Goal: Information Seeking & Learning: Learn about a topic

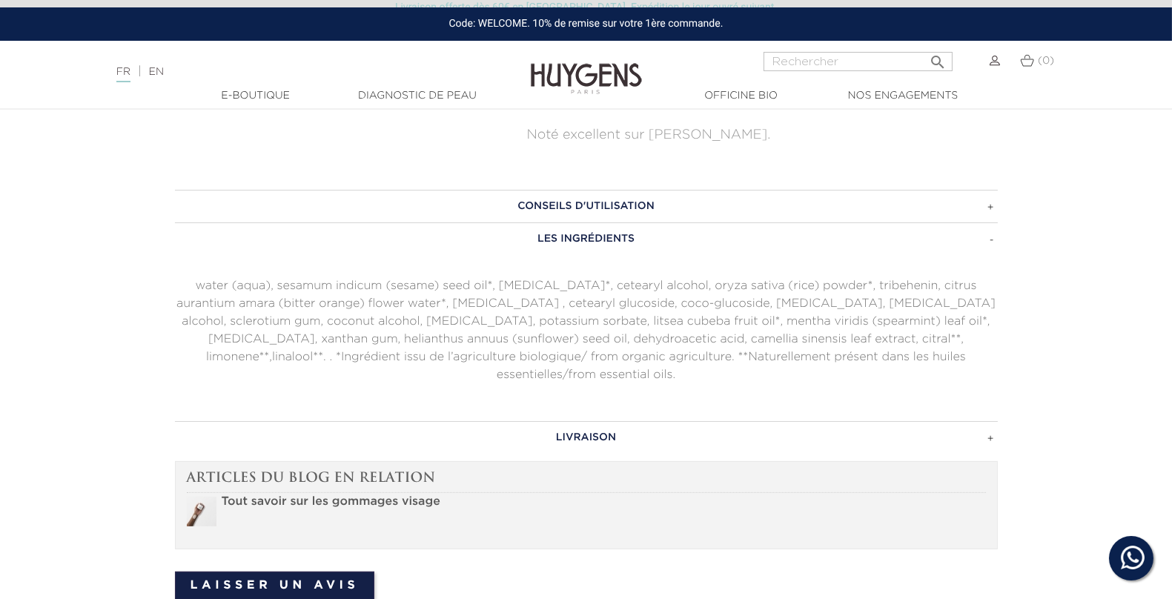
click at [798, 60] on input "Rechercher" at bounding box center [858, 61] width 189 height 19
type input "masque"
click at [925, 47] on button " Rechercher" at bounding box center [938, 57] width 27 height 20
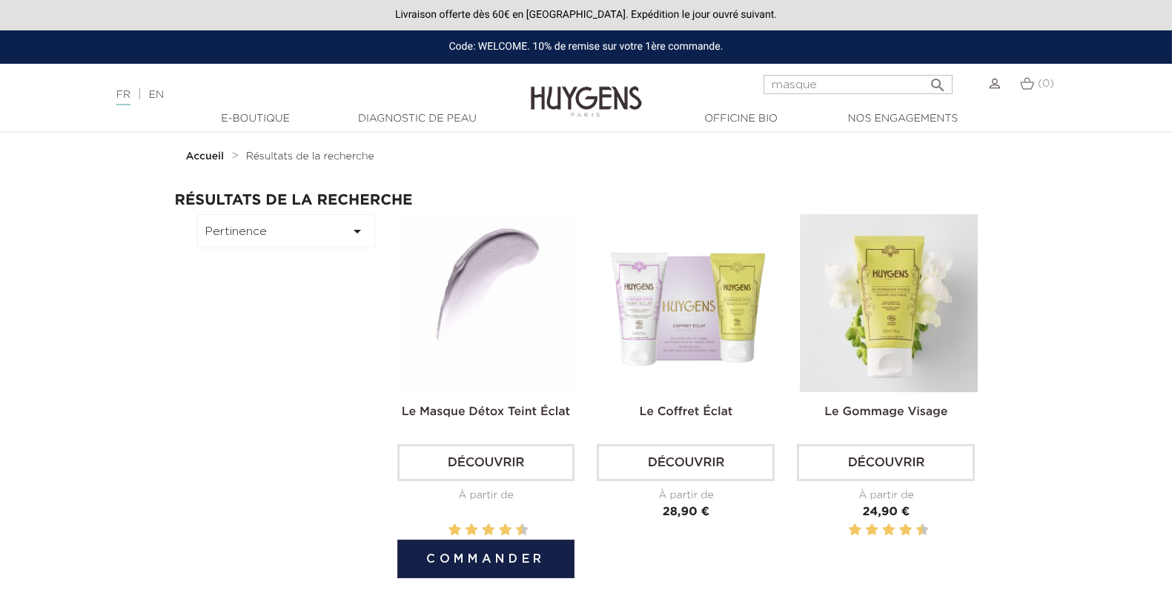
click at [415, 305] on img at bounding box center [489, 303] width 178 height 178
click at [428, 254] on img at bounding box center [489, 303] width 178 height 178
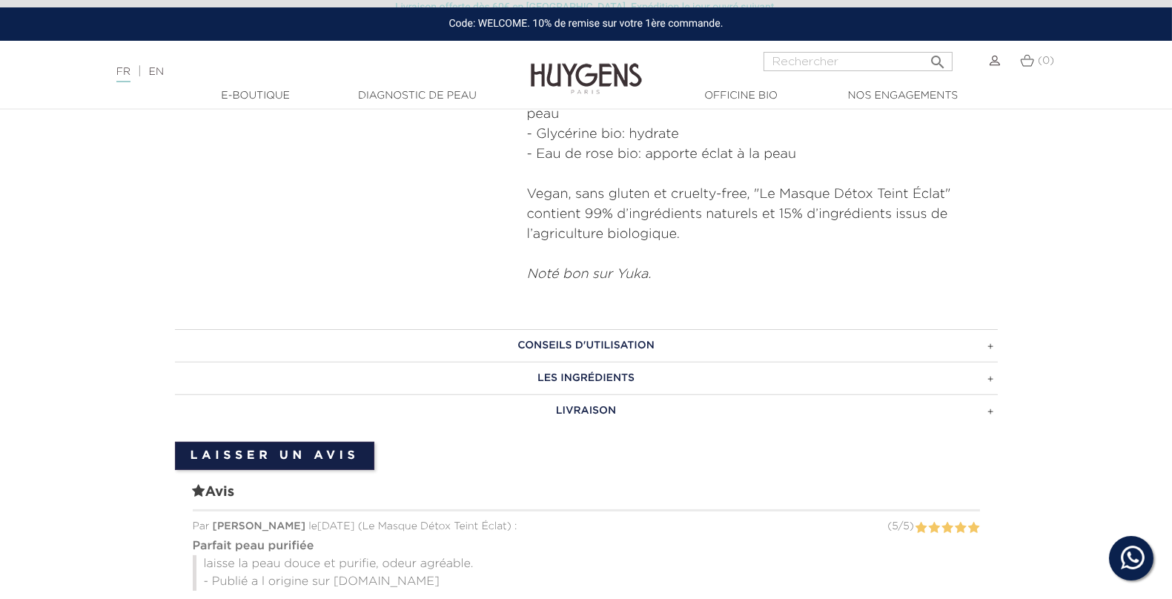
scroll to position [860, 0]
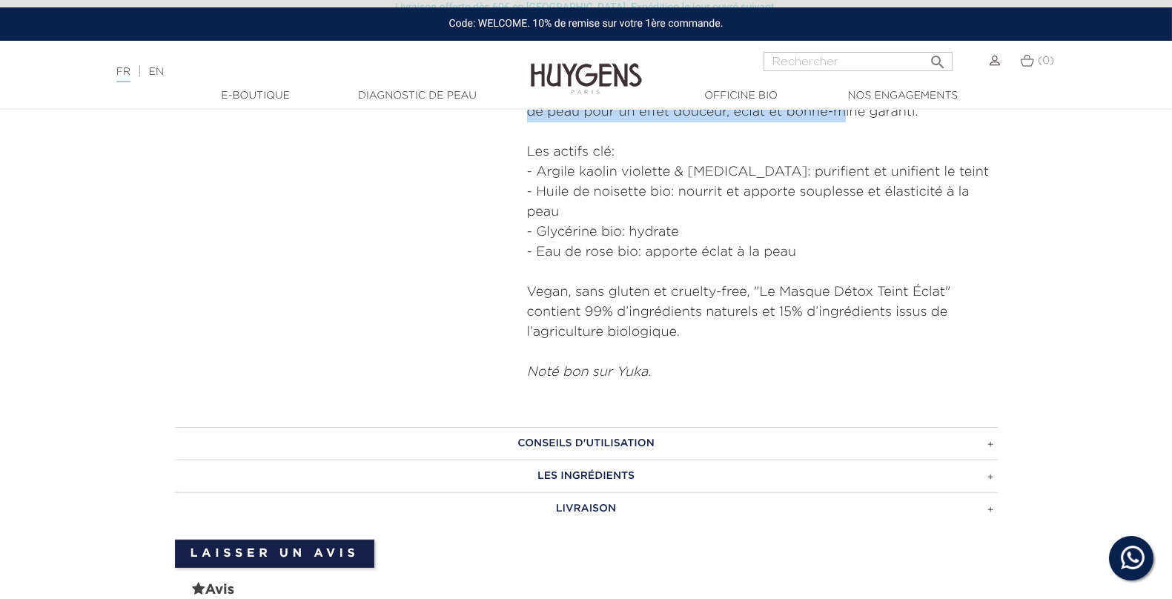
drag, startPoint x: 530, startPoint y: 281, endPoint x: 840, endPoint y: 251, distance: 311.5
click at [840, 251] on div "Ce masque-crème à l'argile violette est le fruit d'un développement inédit entr…" at bounding box center [762, 162] width 471 height 441
copy div "Ce masque-crème à l'argile violette est le fruit d'un développement inédit entr…"
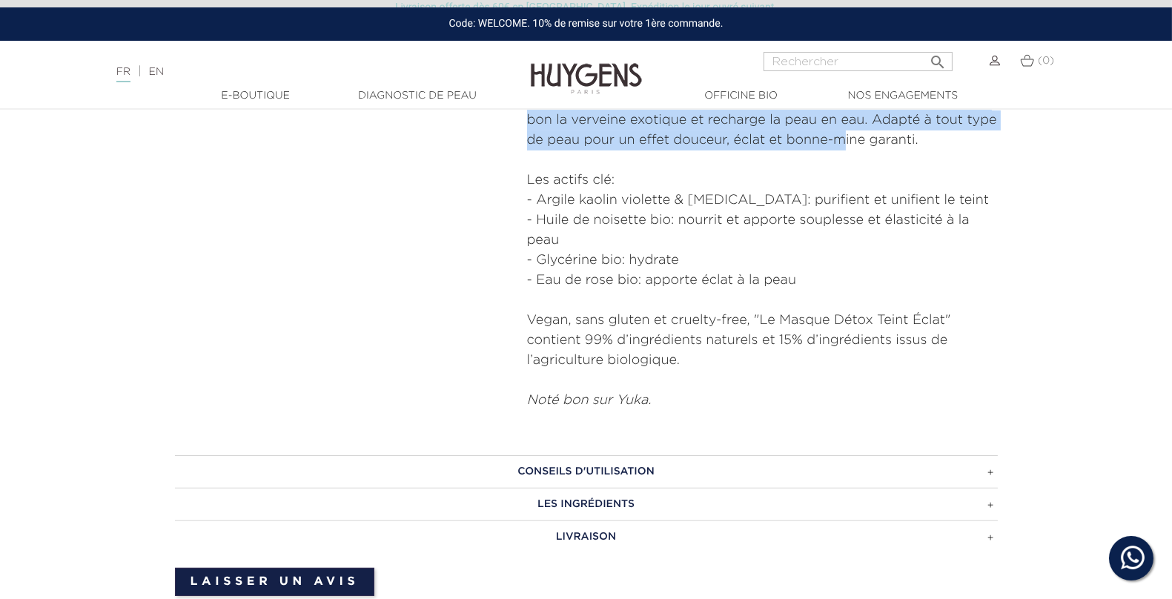
scroll to position [869, 0]
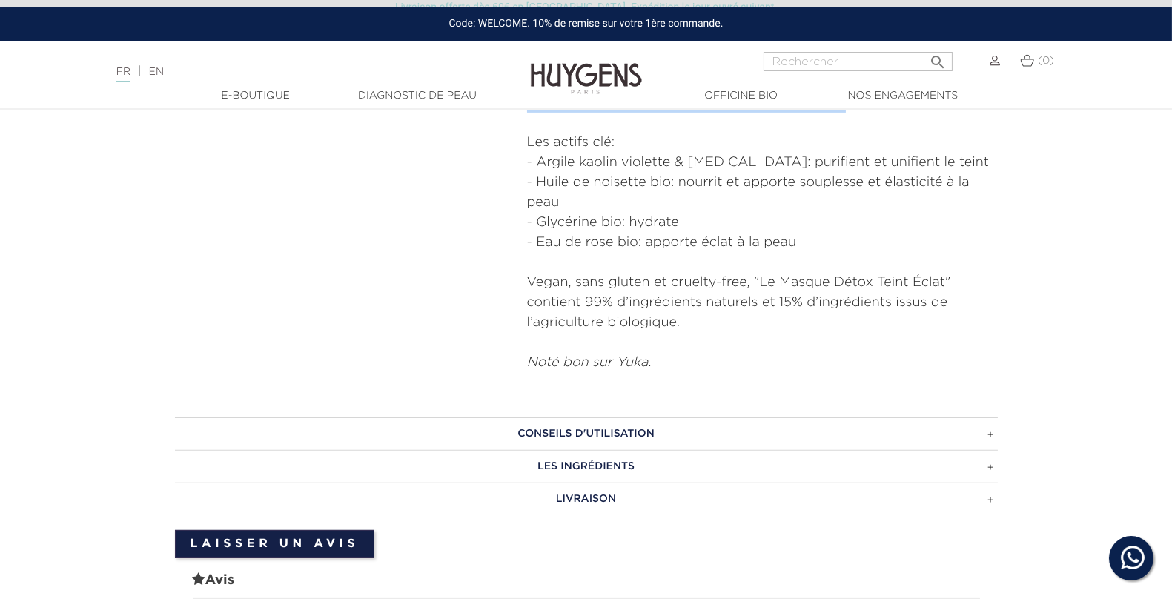
click at [561, 433] on h3 "Conseils d'utilisation" at bounding box center [586, 434] width 823 height 33
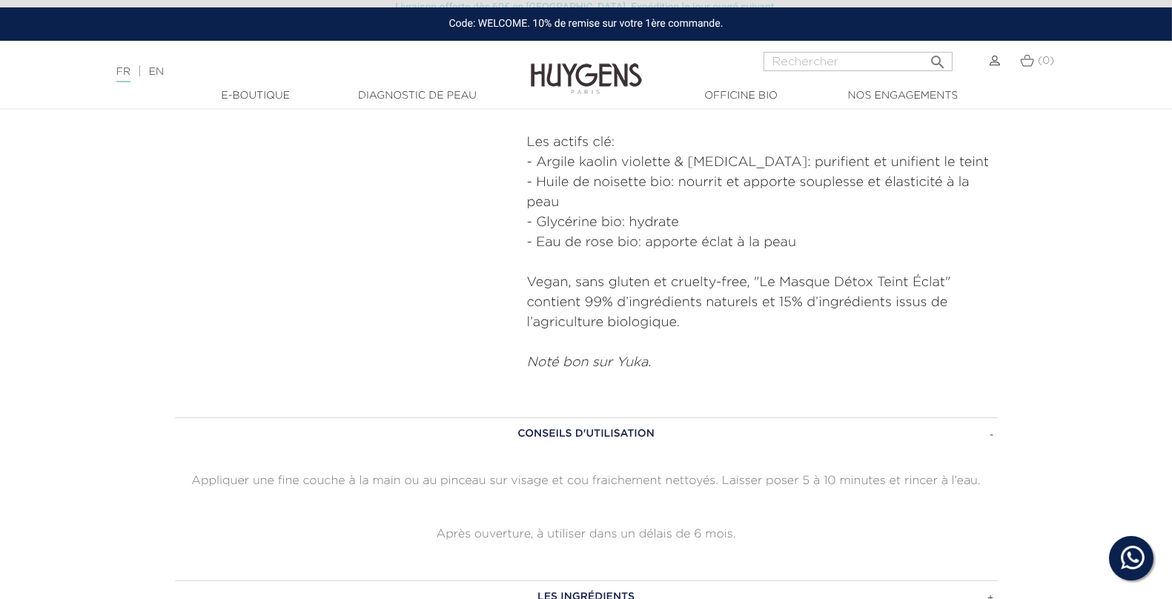
click at [533, 468] on div "Conseils d'utilisation Appliquer une fine couche à la main ou au pinceau sur vi…" at bounding box center [586, 481] width 823 height 126
click at [509, 480] on p "Appliquer une fine couche à la main ou au pinceau sur visage et cou fraichement…" at bounding box center [586, 481] width 823 height 18
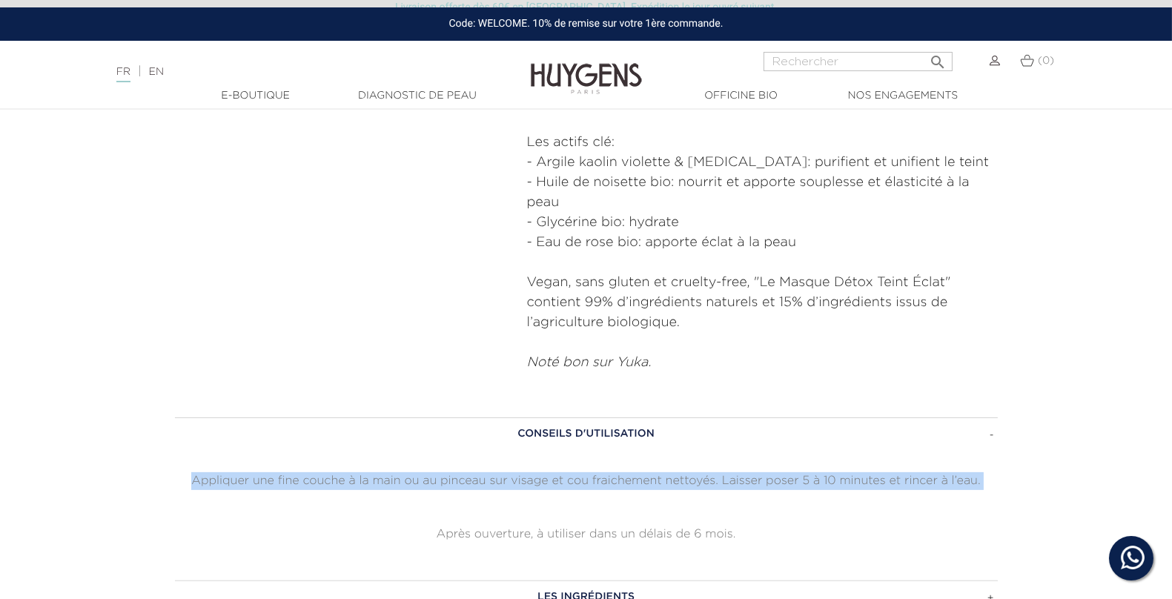
click at [509, 480] on p "Appliquer une fine couche à la main ou au pinceau sur visage et cou fraichement…" at bounding box center [586, 481] width 823 height 18
copy div "Appliquer une fine couche à la main ou au pinceau sur visage et cou fraichement…"
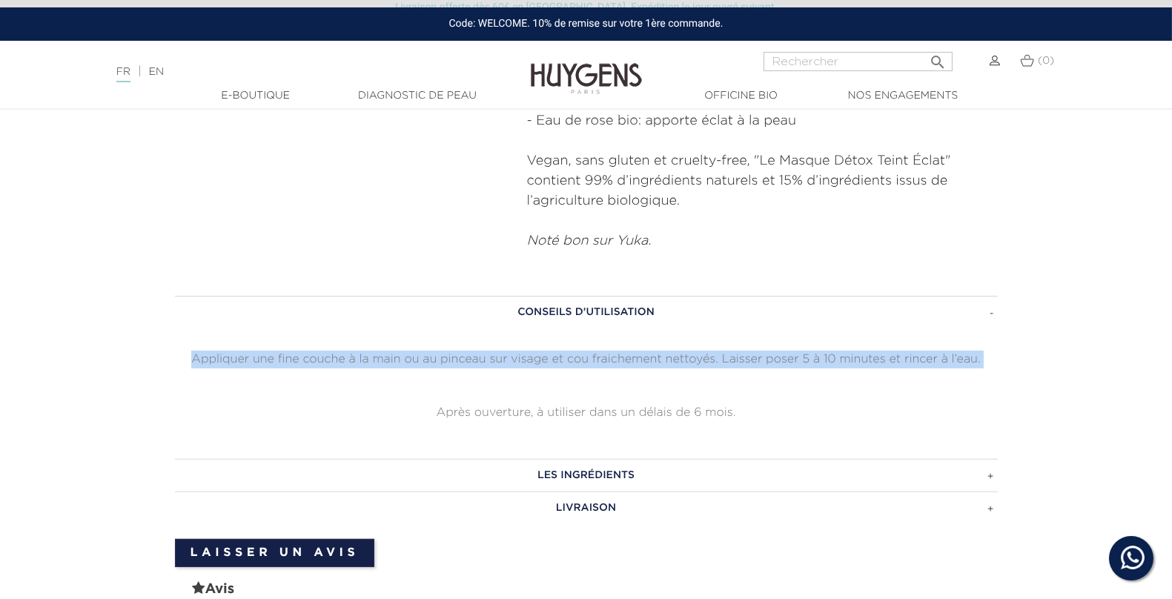
scroll to position [1009, 0]
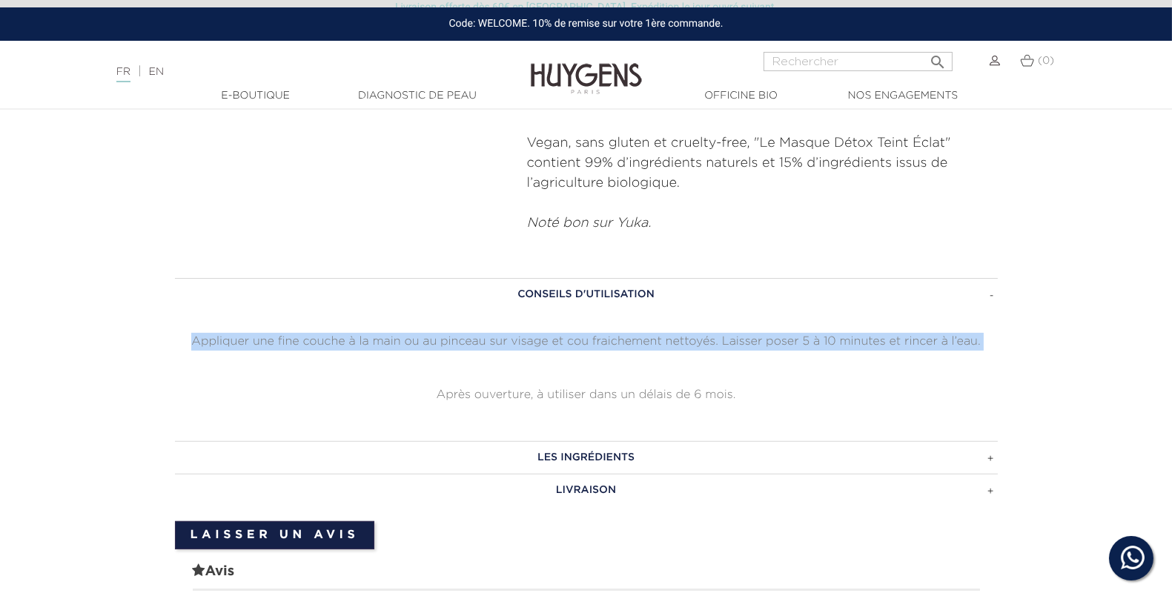
click at [567, 465] on h3 "Les ingrédients" at bounding box center [586, 457] width 823 height 33
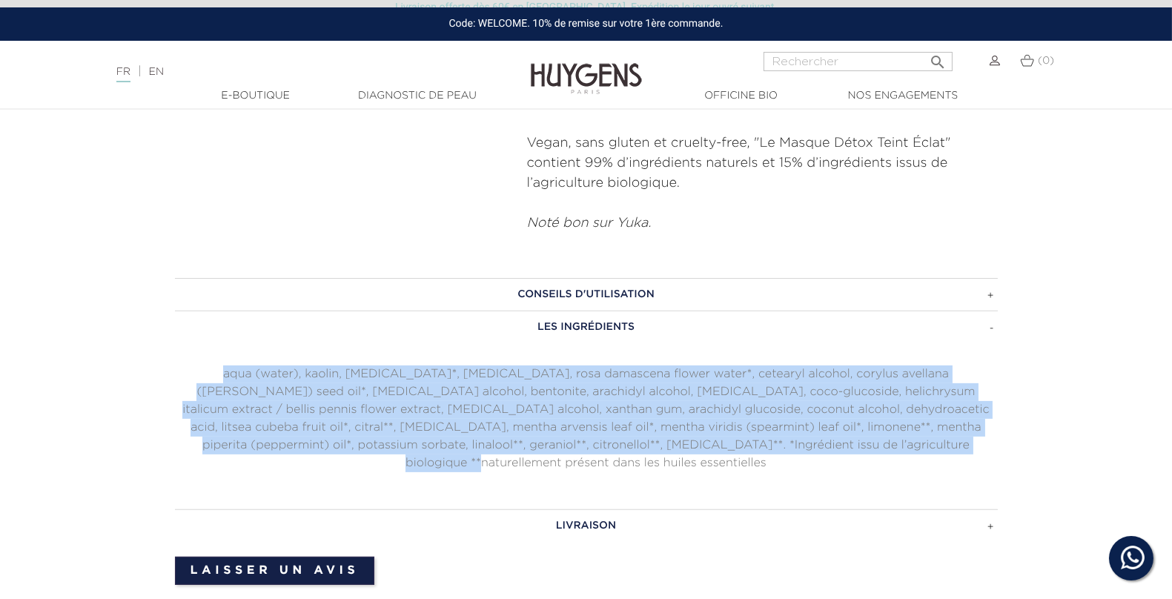
drag, startPoint x: 891, startPoint y: 441, endPoint x: 151, endPoint y: 371, distance: 742.7
copy p "aqua (water), kaolin, glycerin*, talc, rosa damascena flower water*, cetearyl a…"
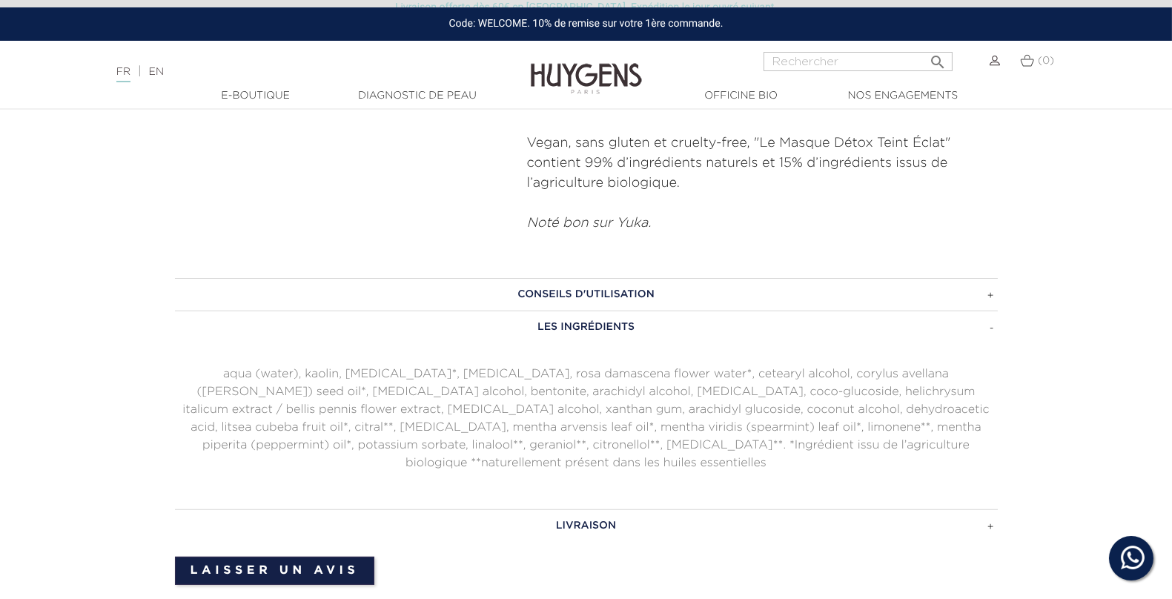
click at [862, 61] on input "Rechercher" at bounding box center [858, 61] width 189 height 19
type input "perfecteur"
click at [925, 47] on button " Rechercher" at bounding box center [938, 57] width 27 height 20
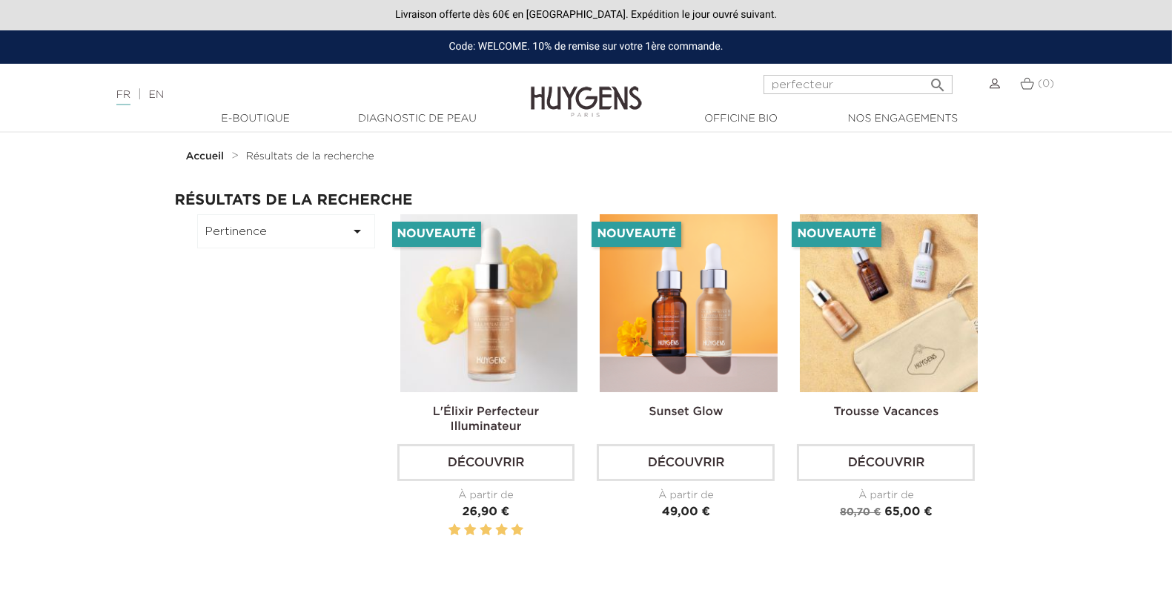
click at [518, 372] on img at bounding box center [489, 303] width 178 height 178
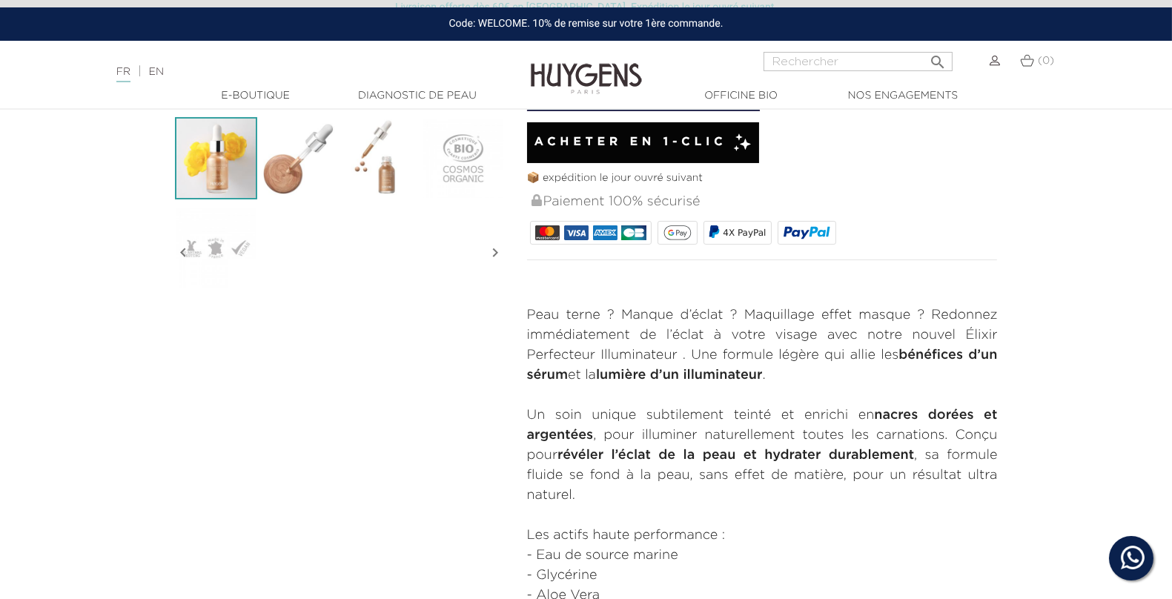
scroll to position [439, 0]
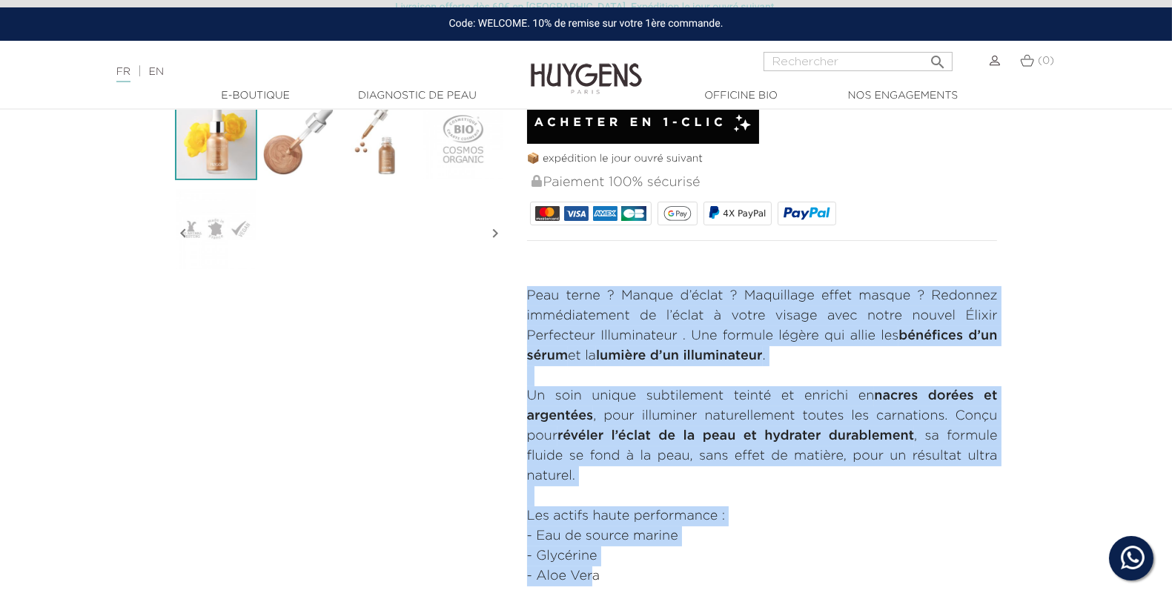
drag, startPoint x: 525, startPoint y: 291, endPoint x: 593, endPoint y: 581, distance: 297.2
click at [593, 581] on div "GOUTTES ECLAT PERFECTRICES DE TEINT L'Élixir Perfecteur Illuminateur" at bounding box center [762, 180] width 493 height 854
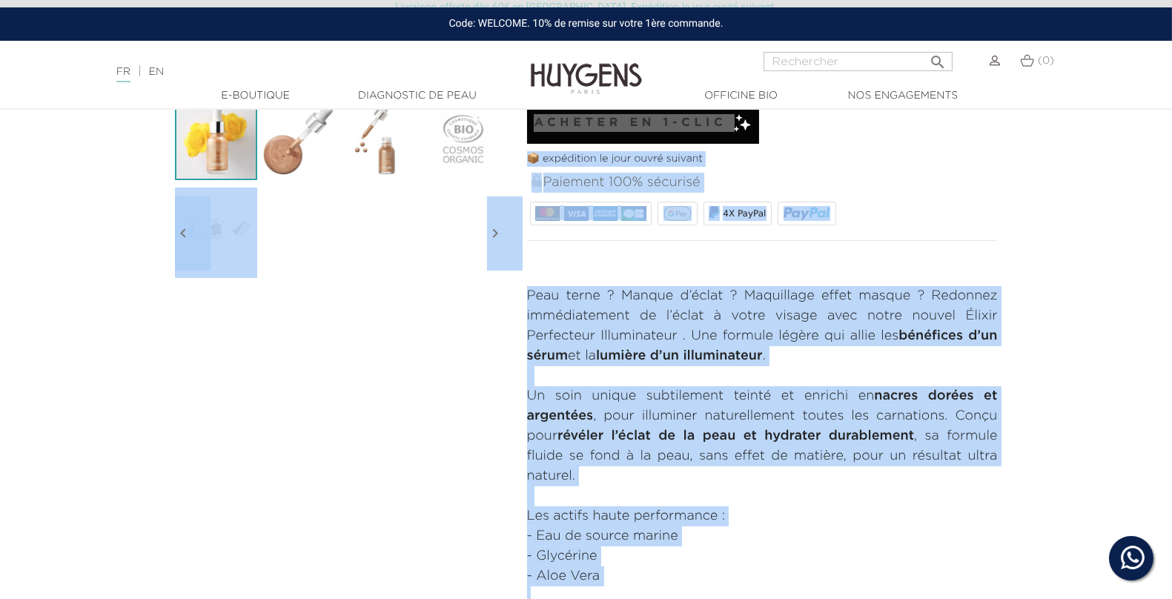
drag, startPoint x: 640, startPoint y: 588, endPoint x: 498, endPoint y: 288, distance: 332.4
click at [498, 288] on div "Nouveauté   " at bounding box center [586, 180] width 845 height 854
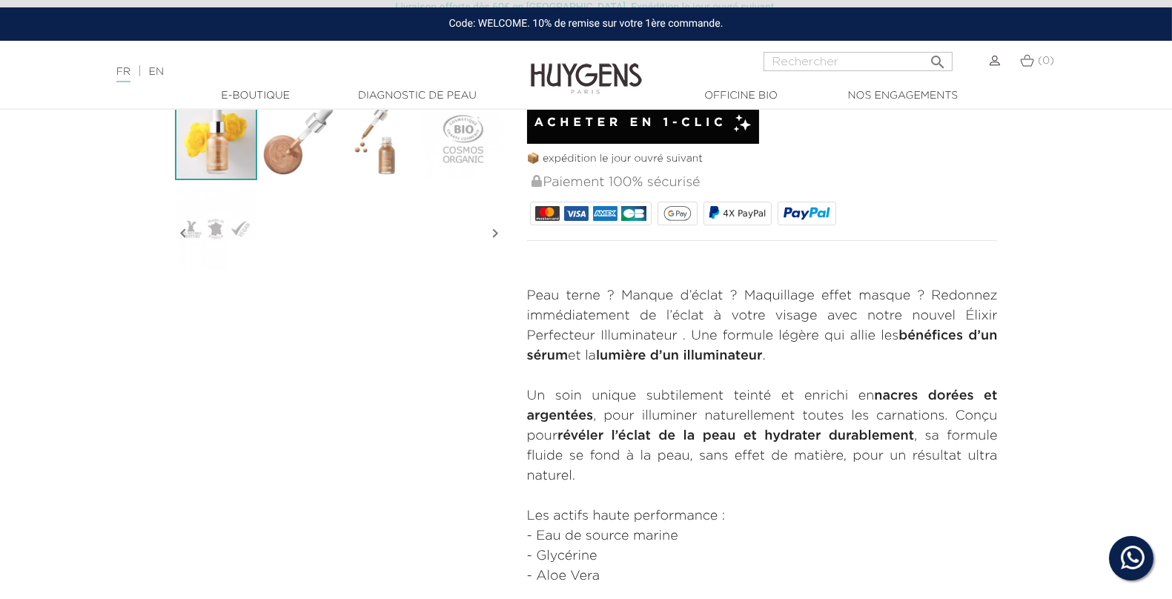
click at [627, 357] on strong "lumière d’un illuminateur" at bounding box center [679, 355] width 167 height 13
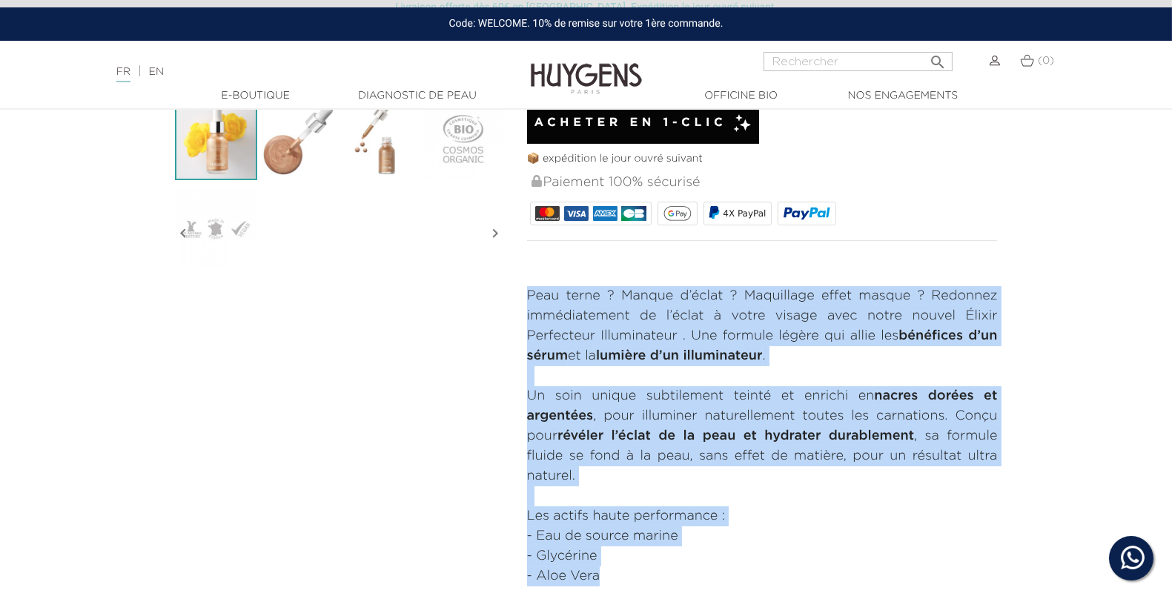
drag, startPoint x: 527, startPoint y: 288, endPoint x: 610, endPoint y: 570, distance: 294.5
click at [610, 570] on div "Peau terne ? Manque d’éclat ? Maquillage effet masque ? Redonnez immédiatement …" at bounding box center [762, 446] width 471 height 320
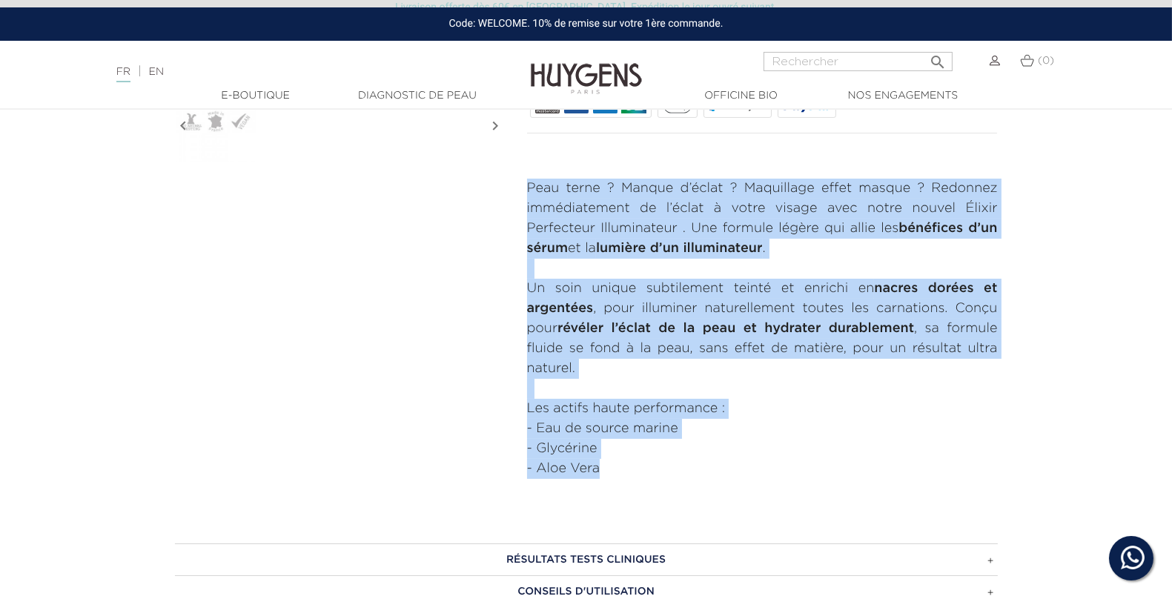
scroll to position [547, 0]
copy div "Peau terne ? Manque d’éclat ? Maquillage effet masque ? Redonnez immédiatement …"
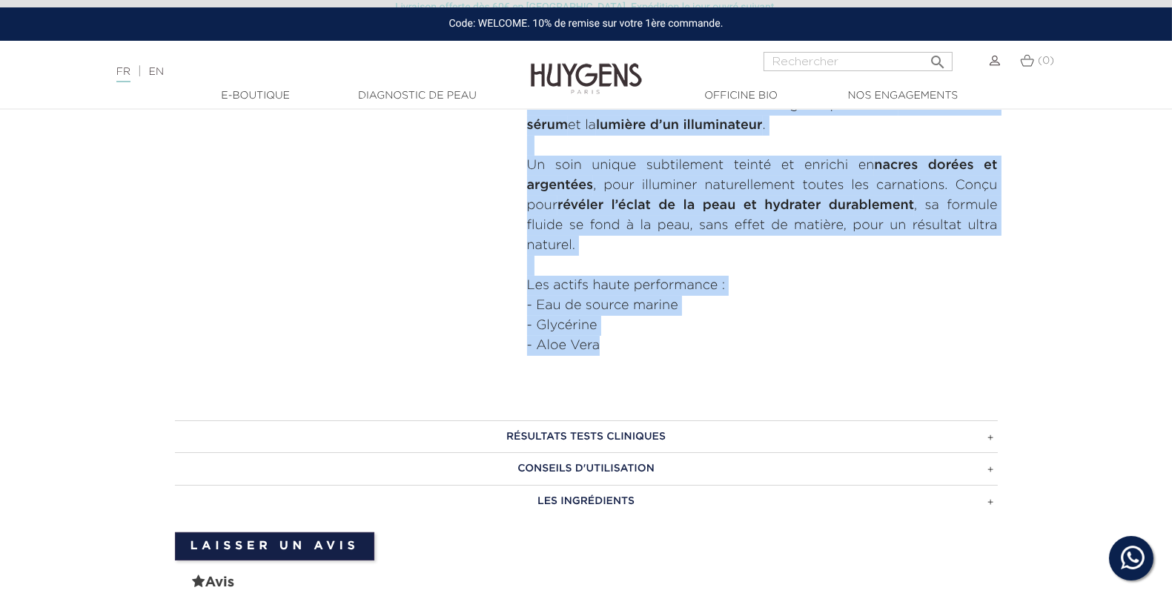
scroll to position [676, 0]
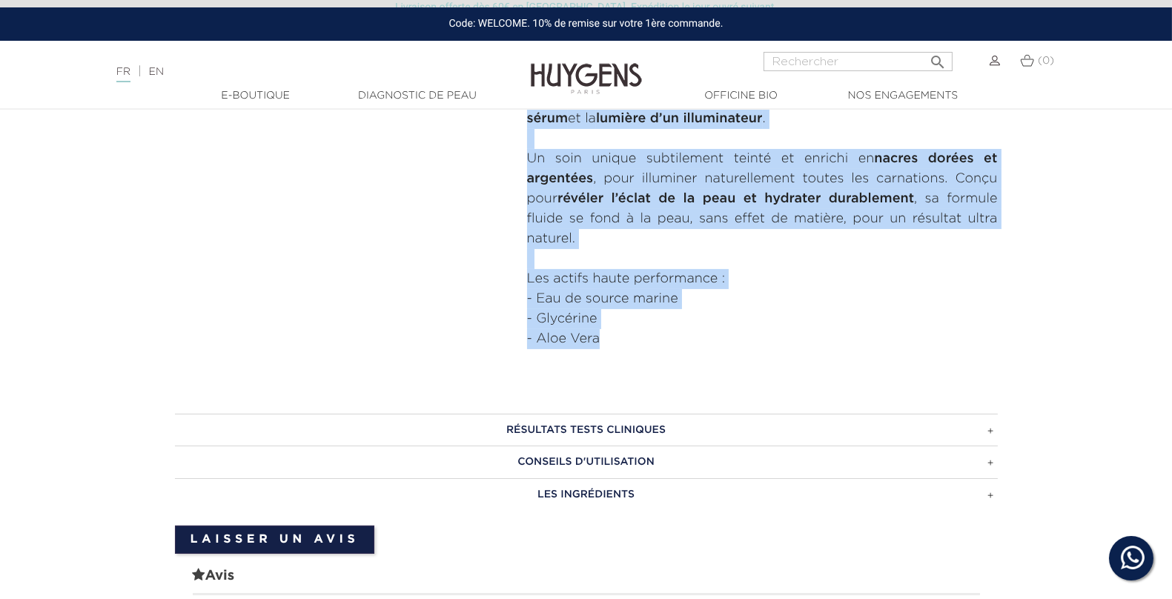
click at [528, 465] on h3 "CONSEILS D'UTILISATION" at bounding box center [586, 462] width 823 height 33
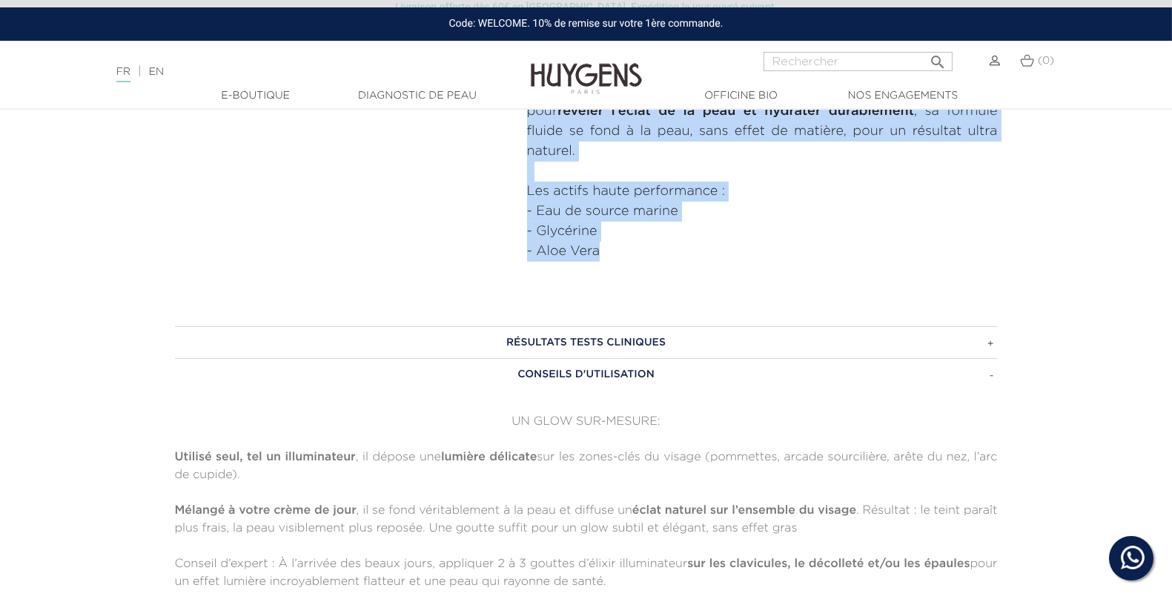
scroll to position [812, 0]
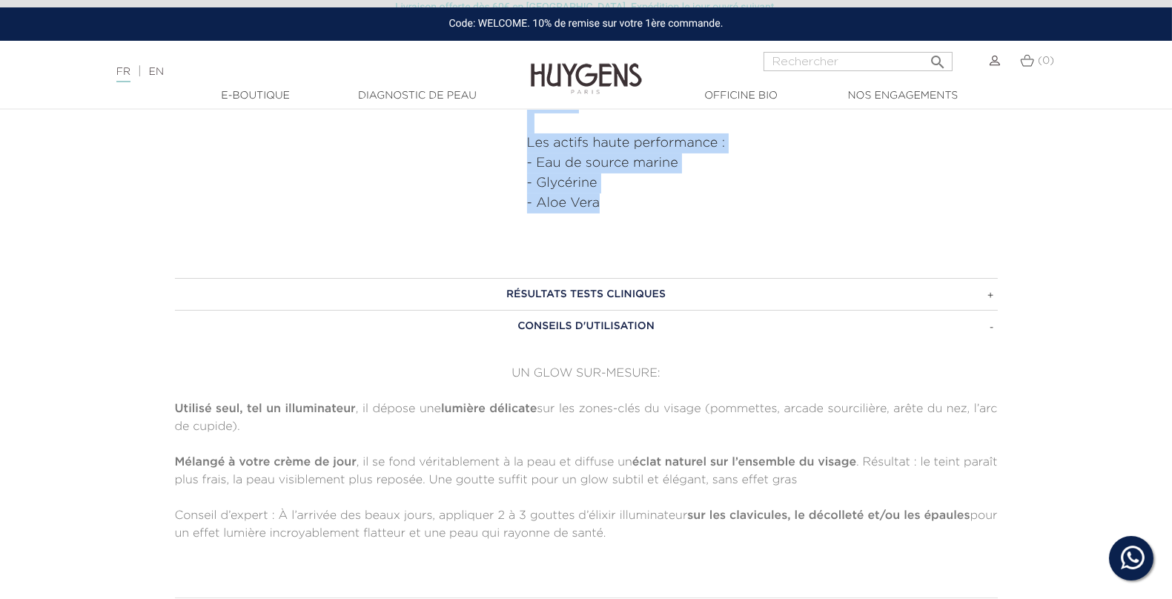
drag, startPoint x: 641, startPoint y: 528, endPoint x: 143, endPoint y: 410, distance: 511.4
copy div "Utilisé seul, tel un illuminateur , il dépose une lumière délicate sur les zone…"
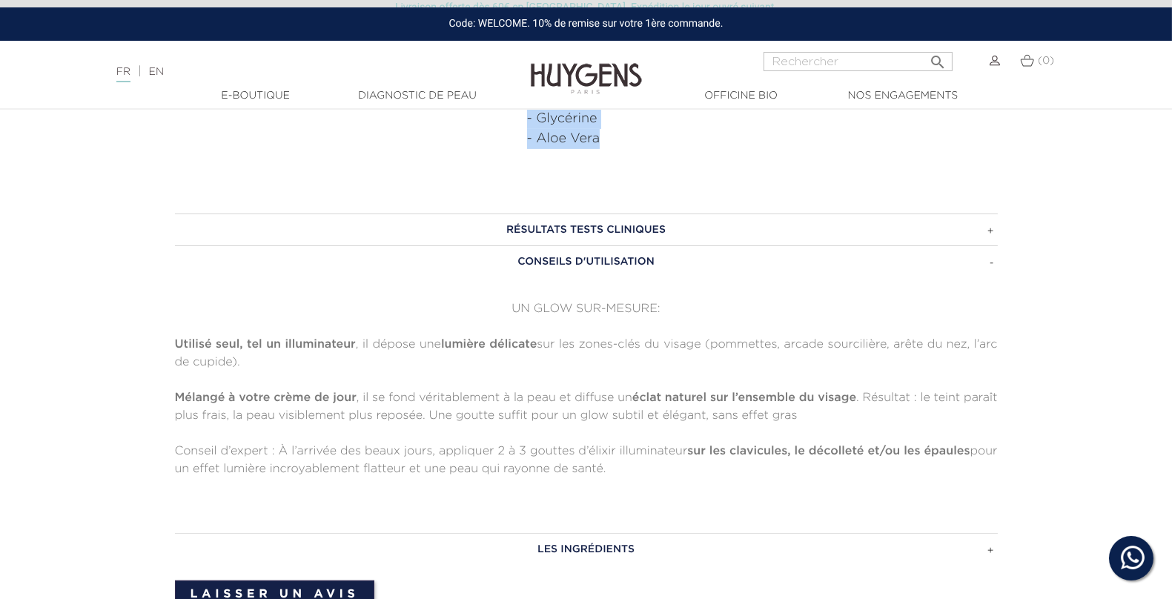
scroll to position [1054, 0]
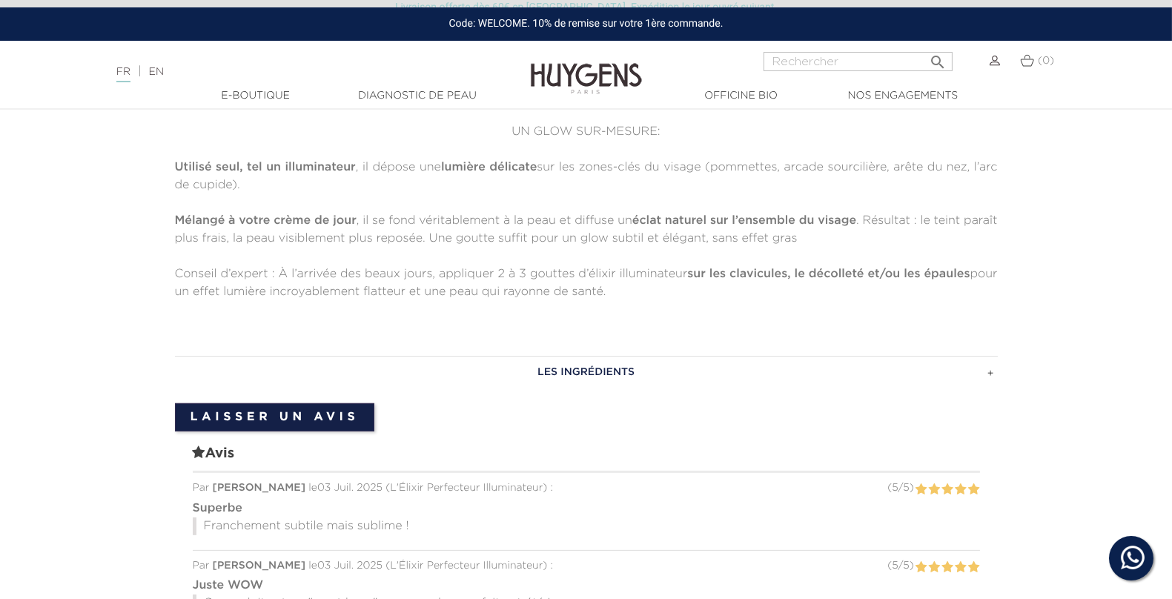
click at [580, 366] on h3 "LES INGRÉDIENTS" at bounding box center [586, 372] width 823 height 33
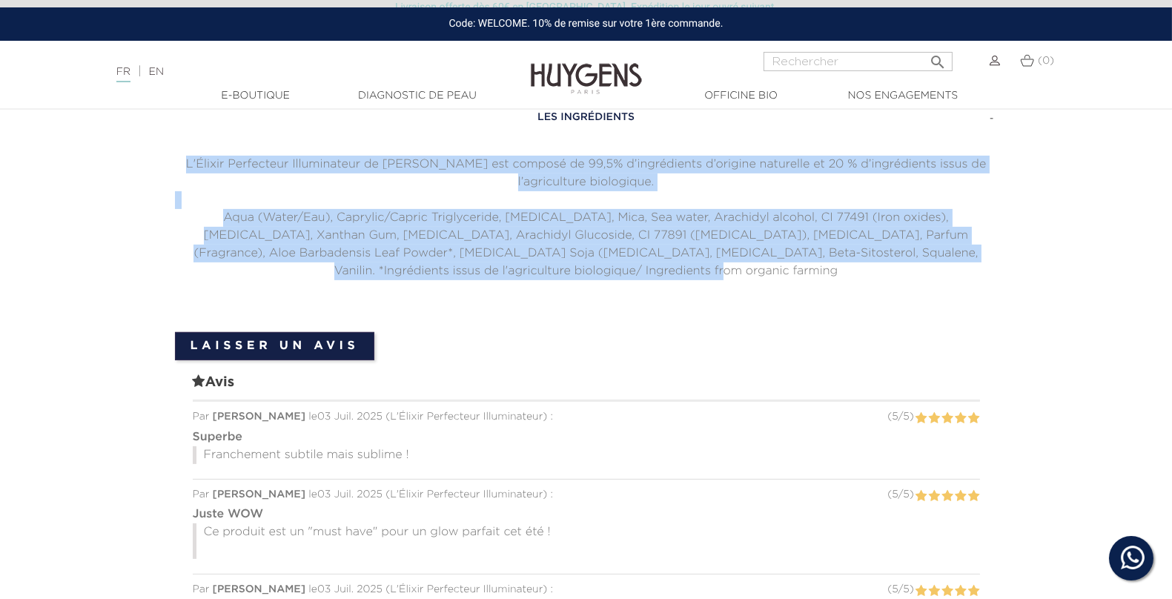
drag, startPoint x: 647, startPoint y: 263, endPoint x: 124, endPoint y: 159, distance: 533.0
click at [124, 159] on section "RÉSULTATS TESTS CLINIQUES L'Élixir Perfecteur Illuminateur a été testé sous con…" at bounding box center [586, 426] width 1172 height 825
copy div "L'Élixir Perfecteur Illuminateur de [PERSON_NAME] est composé de 99,5% d’ingréd…"
